Goal: Navigation & Orientation: Find specific page/section

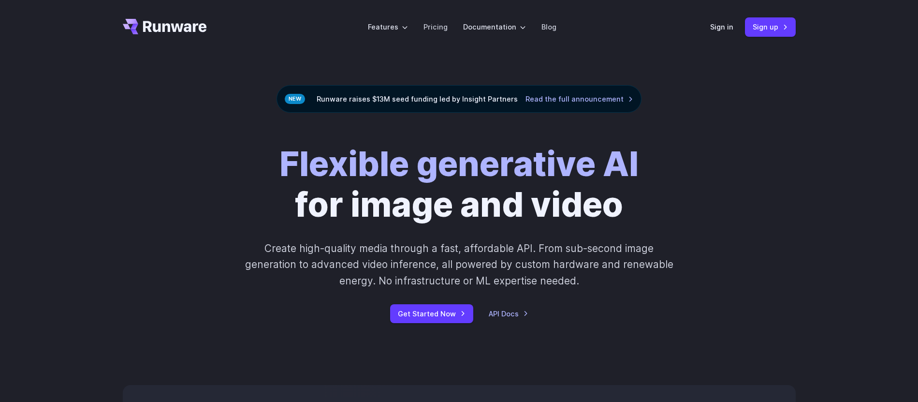
click at [174, 27] on icon "Go to /" at bounding box center [175, 26] width 64 height 11
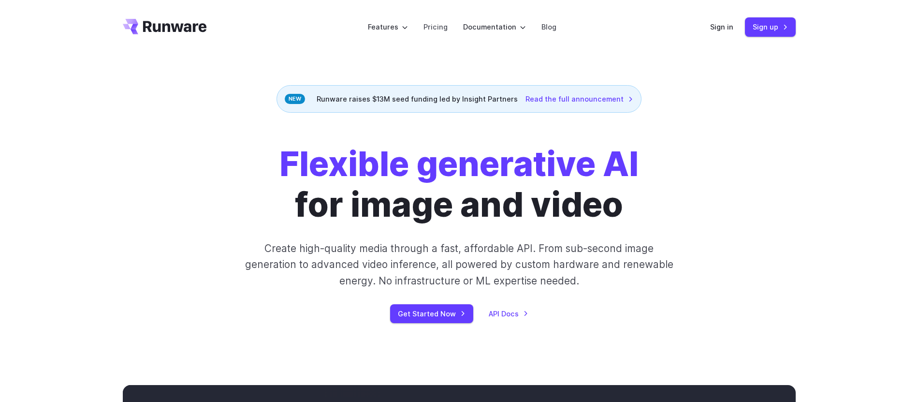
click at [174, 27] on icon "Go to /" at bounding box center [175, 26] width 64 height 11
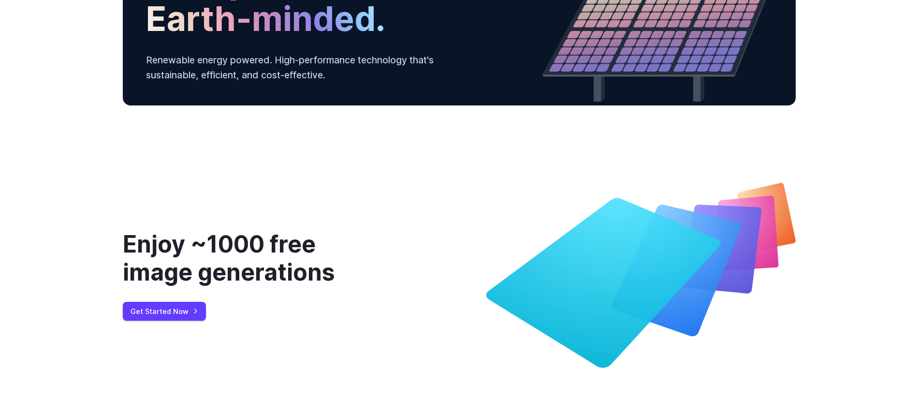
scroll to position [3752, 0]
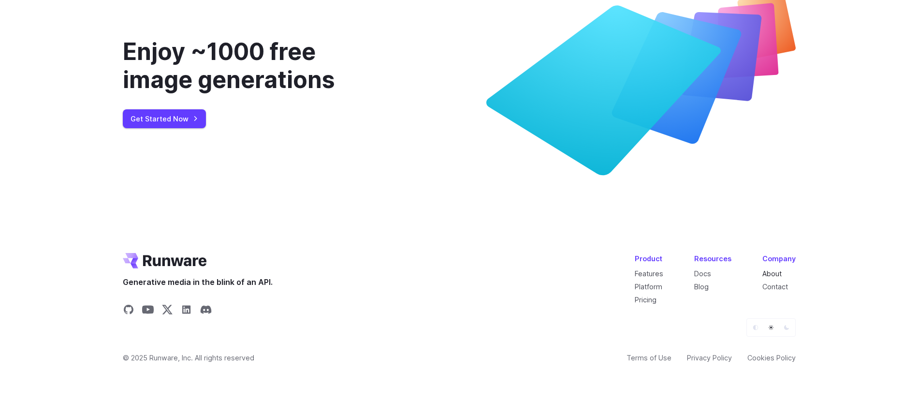
click at [775, 270] on link "About" at bounding box center [771, 273] width 19 height 8
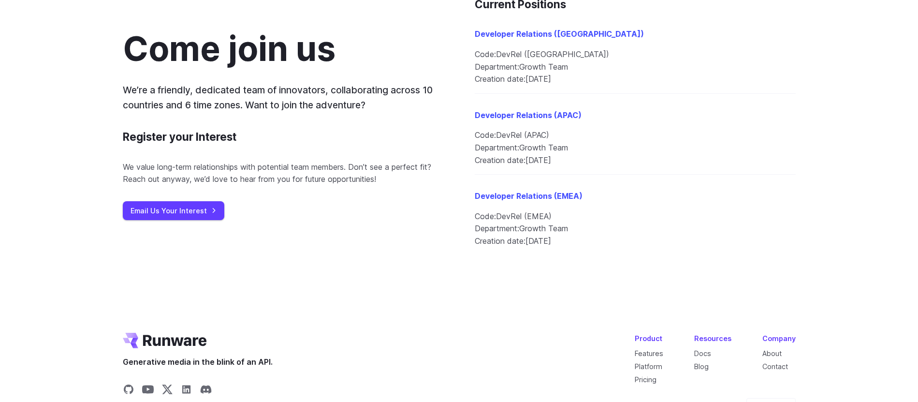
scroll to position [1169, 0]
